Goal: Transaction & Acquisition: Purchase product/service

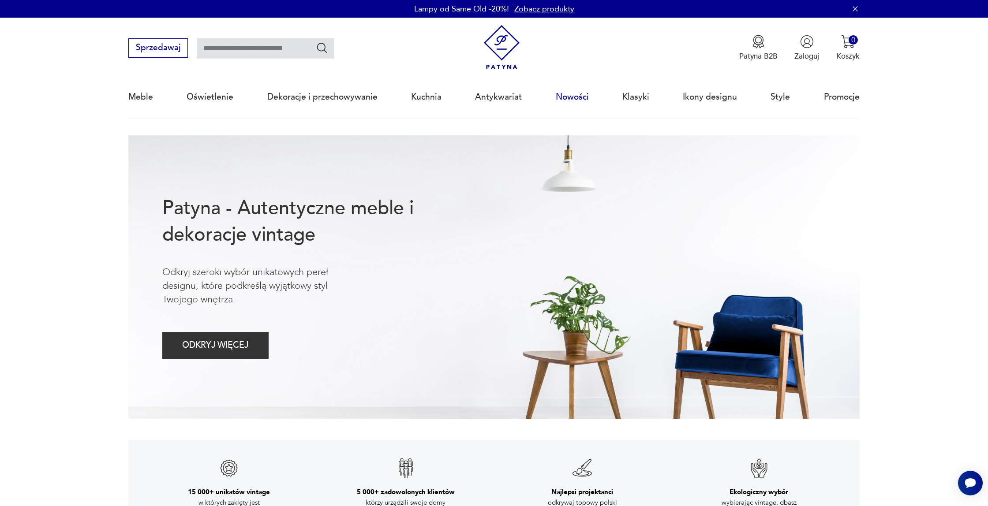
click at [578, 95] on link "Nowości" at bounding box center [571, 97] width 33 height 41
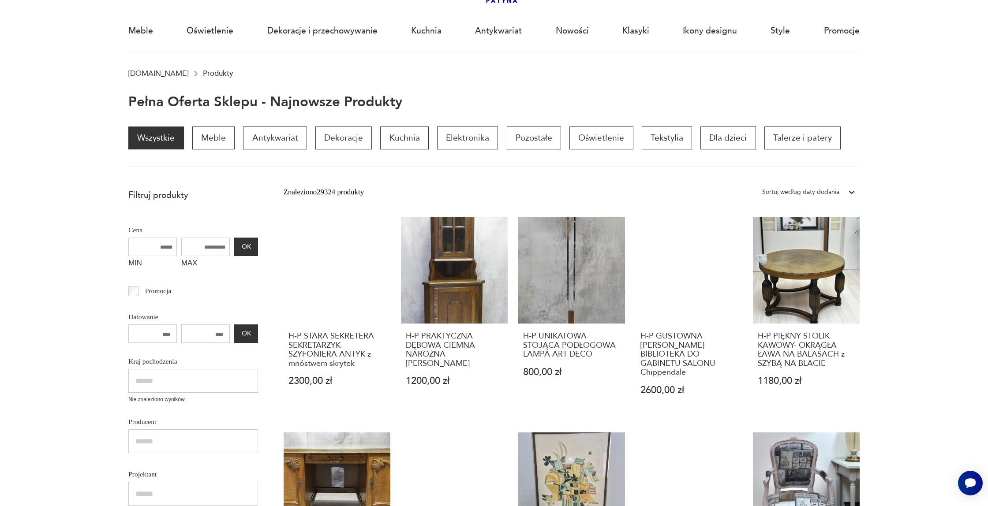
scroll to position [82, 0]
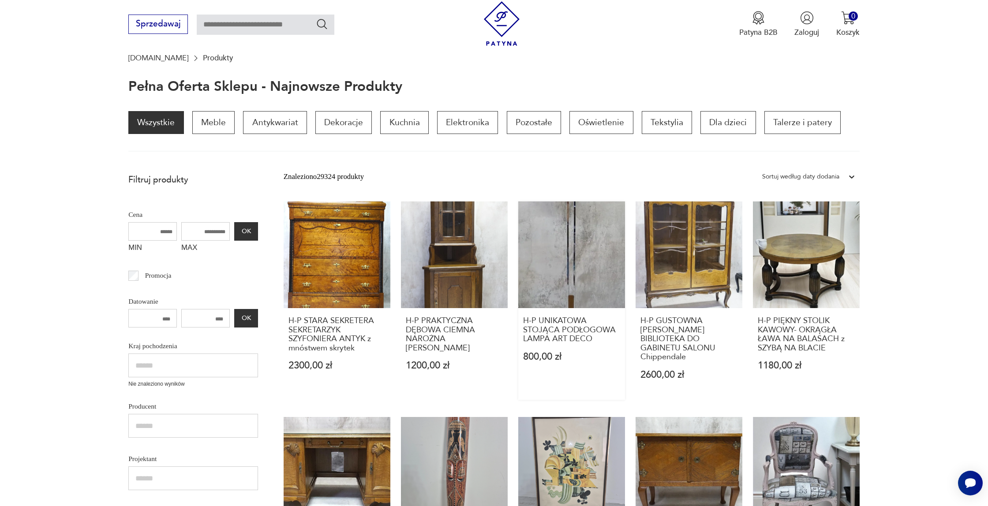
click at [575, 253] on link "H-P UNIKATOWA STOJĄCA PODŁOGOWA LAMPA ART DECO 800,00 zł" at bounding box center [571, 300] width 107 height 198
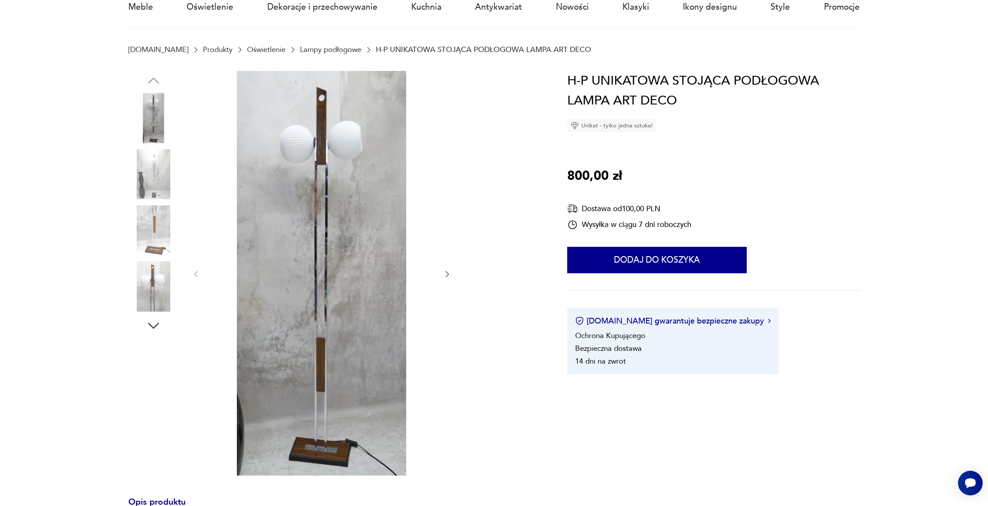
scroll to position [112, 0]
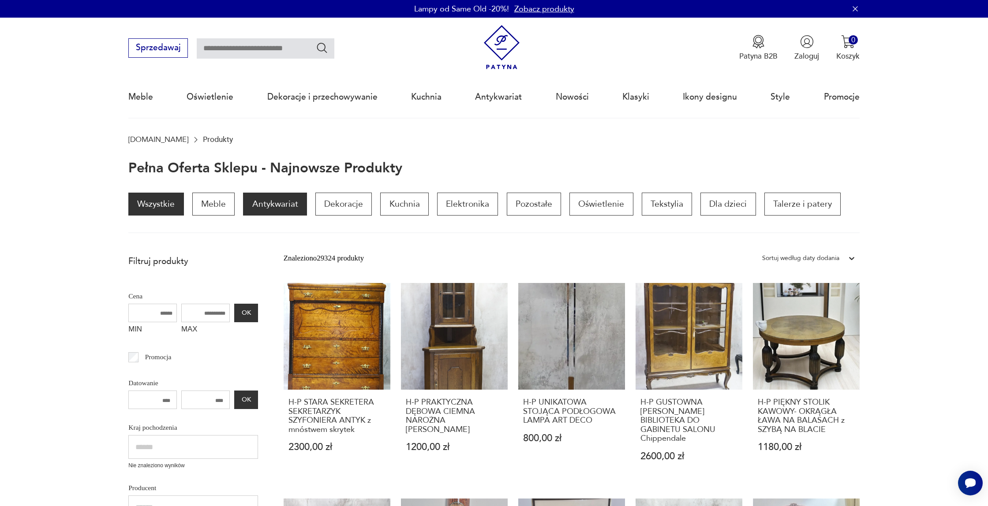
click at [289, 200] on p "Antykwariat" at bounding box center [274, 204] width 63 height 23
